Goal: Task Accomplishment & Management: Complete application form

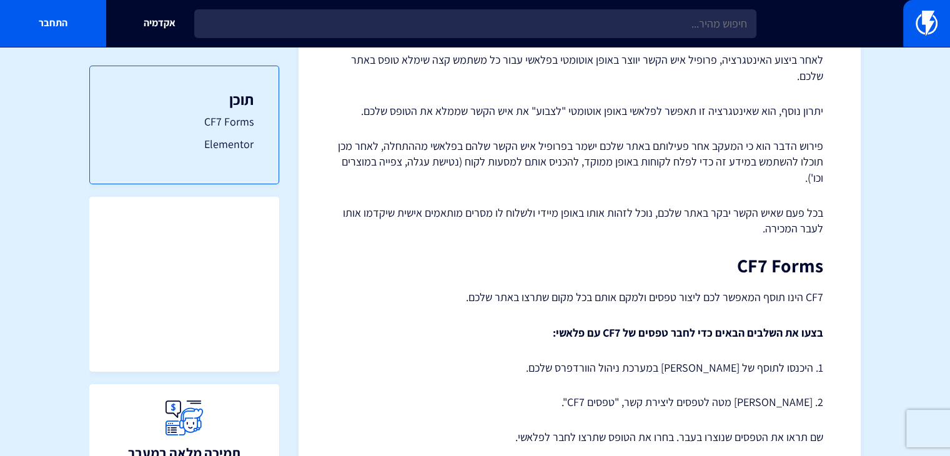
scroll to position [250, 0]
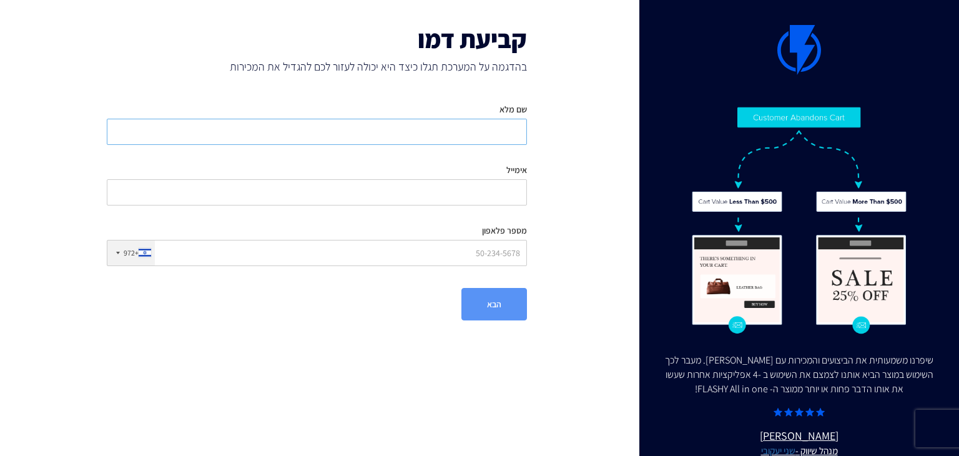
click at [397, 135] on input "שם מלא" at bounding box center [317, 132] width 420 height 26
click at [493, 128] on input "שם מלא" at bounding box center [317, 132] width 420 height 26
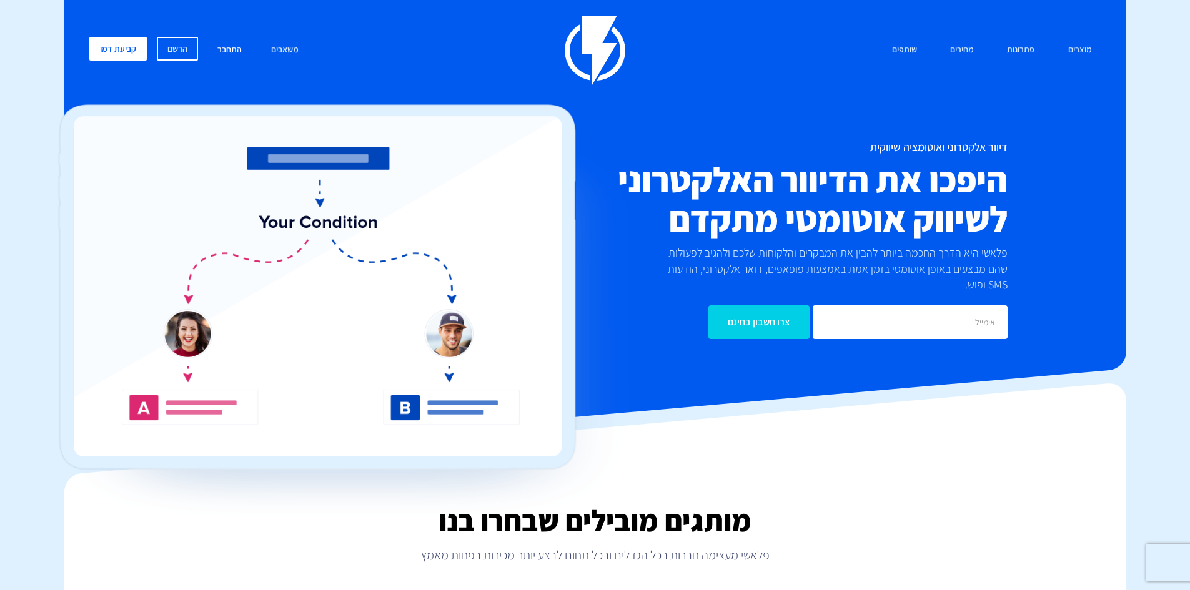
click at [225, 47] on link "התחבר" at bounding box center [229, 50] width 43 height 27
